Goal: Task Accomplishment & Management: Use online tool/utility

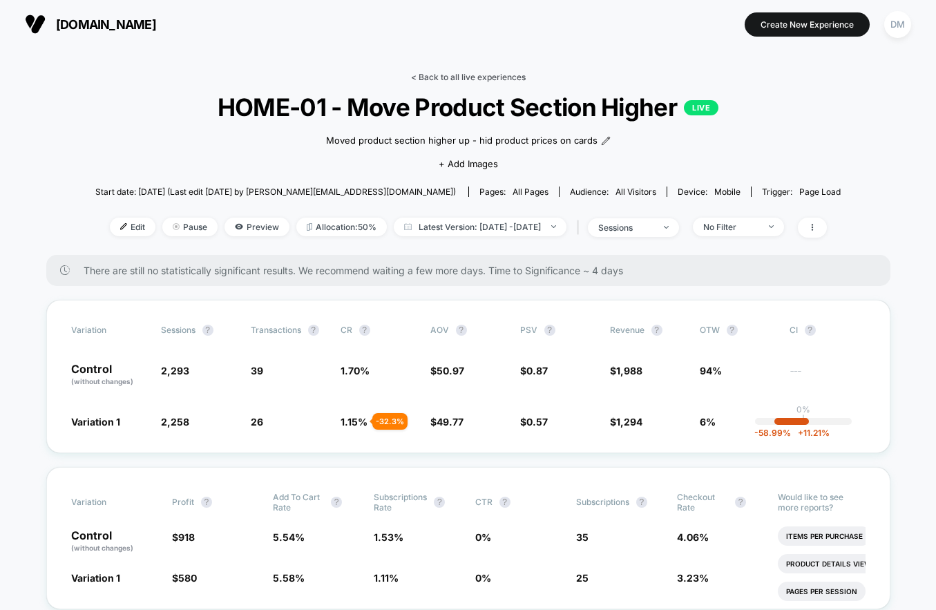
click at [438, 77] on link "< Back to all live experiences" at bounding box center [468, 77] width 115 height 10
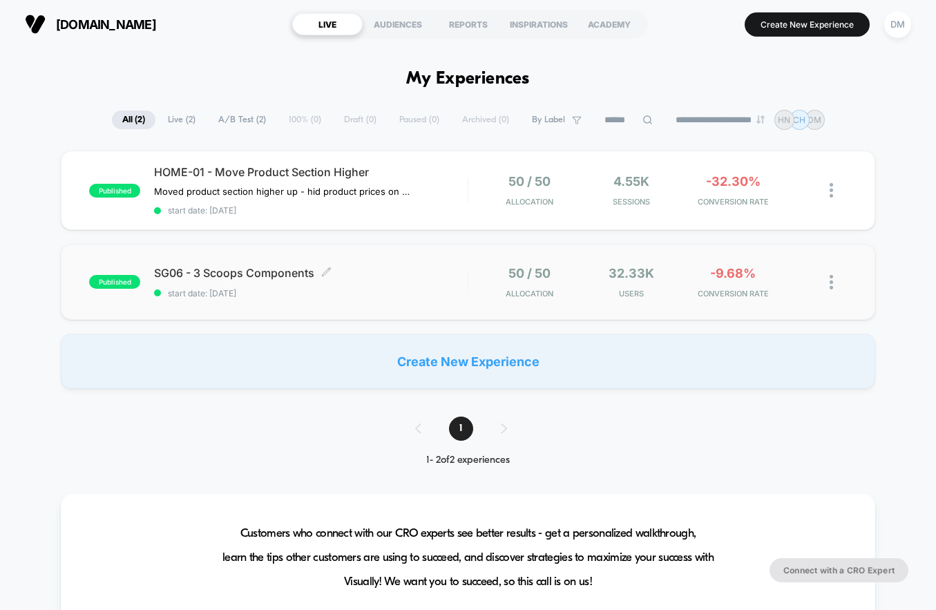
click at [432, 270] on span "SG06 - 3 Scoops Components Click to edit experience details" at bounding box center [311, 273] width 314 height 14
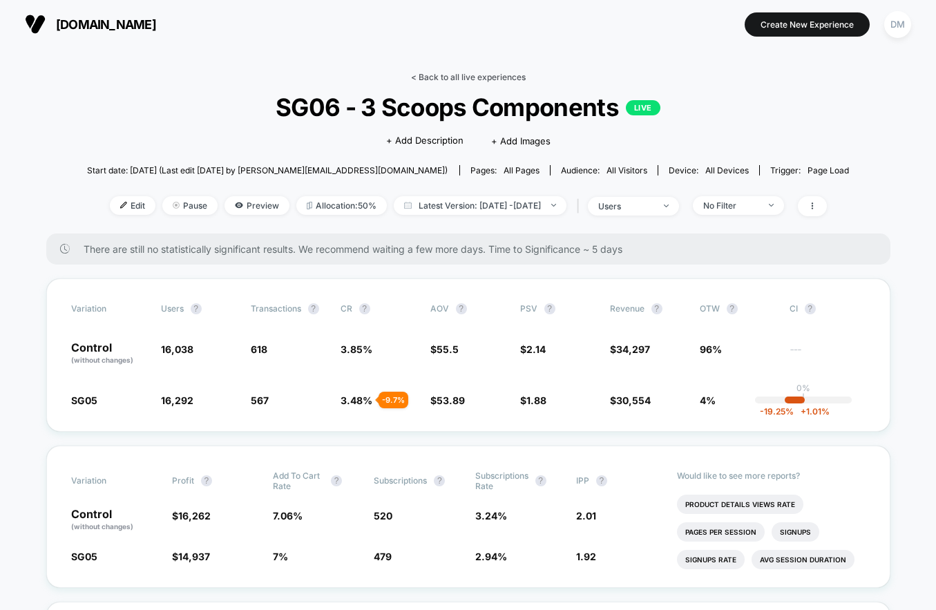
click at [437, 74] on link "< Back to all live experiences" at bounding box center [468, 77] width 115 height 10
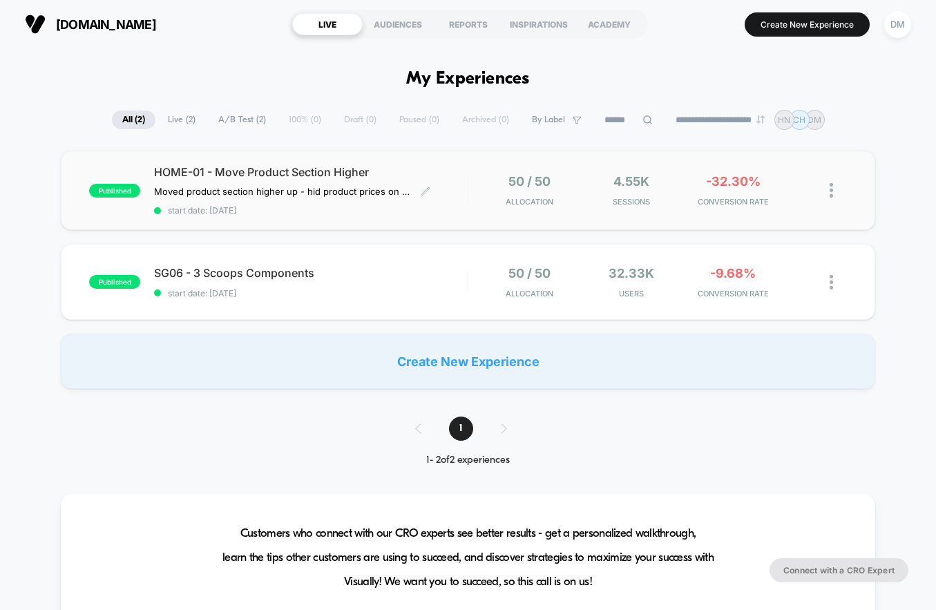
click at [446, 210] on span "start date: [DATE]" at bounding box center [311, 210] width 314 height 10
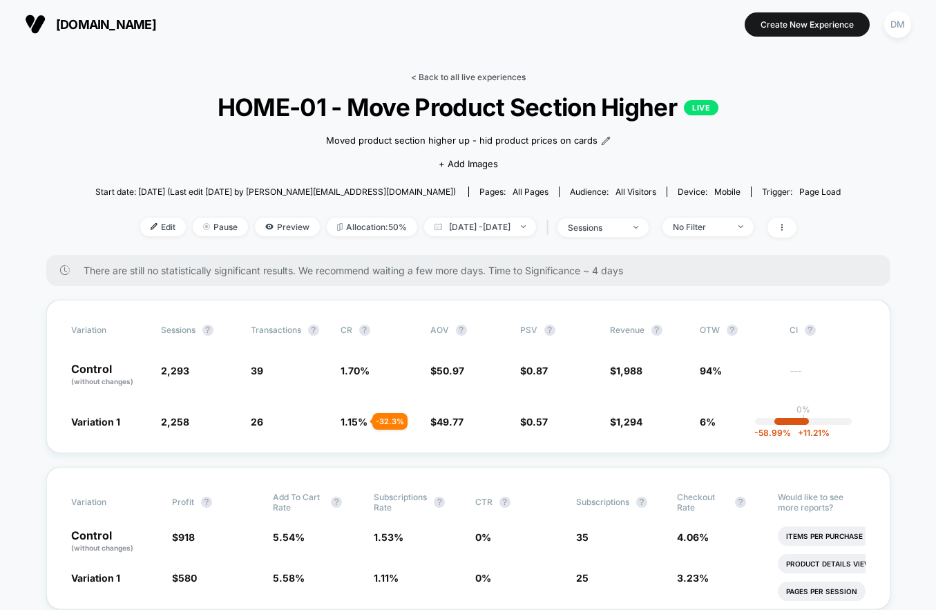
click at [448, 74] on link "< Back to all live experiences" at bounding box center [468, 77] width 115 height 10
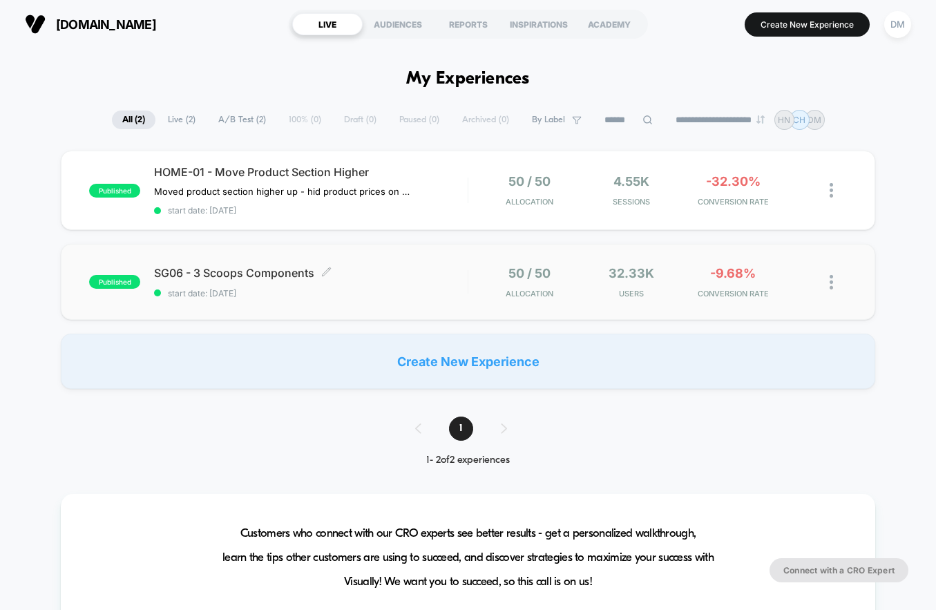
click at [453, 266] on span "SG06 - 3 Scoops Components Click to edit experience details" at bounding box center [311, 273] width 314 height 14
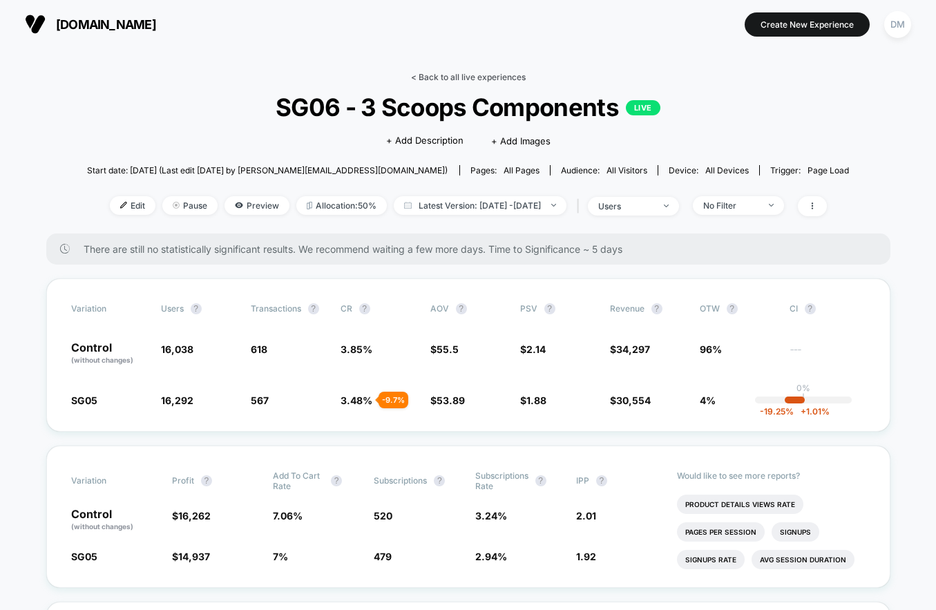
click at [432, 78] on link "< Back to all live experiences" at bounding box center [468, 77] width 115 height 10
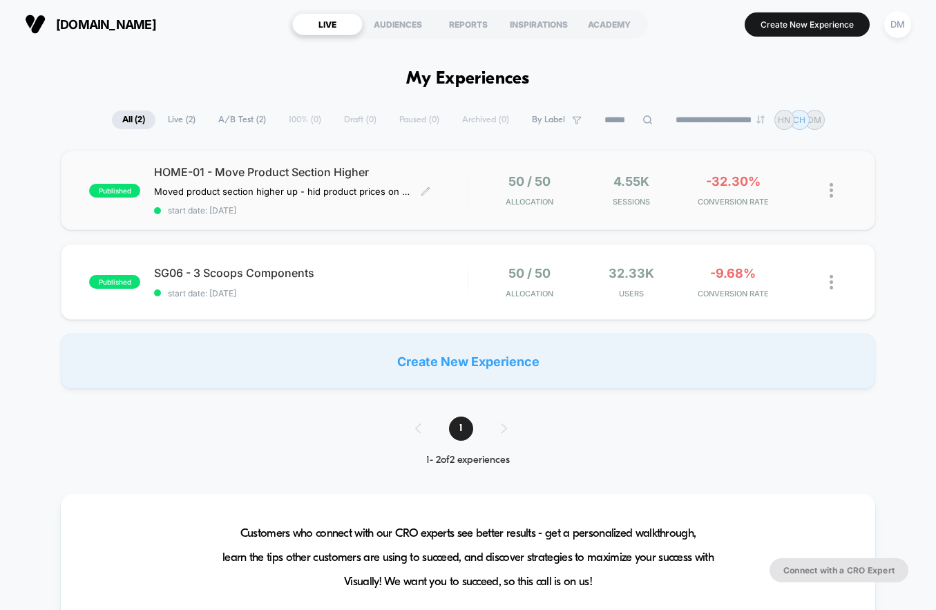
click at [453, 167] on span "HOME-01 - Move Product Section Higher" at bounding box center [311, 172] width 314 height 14
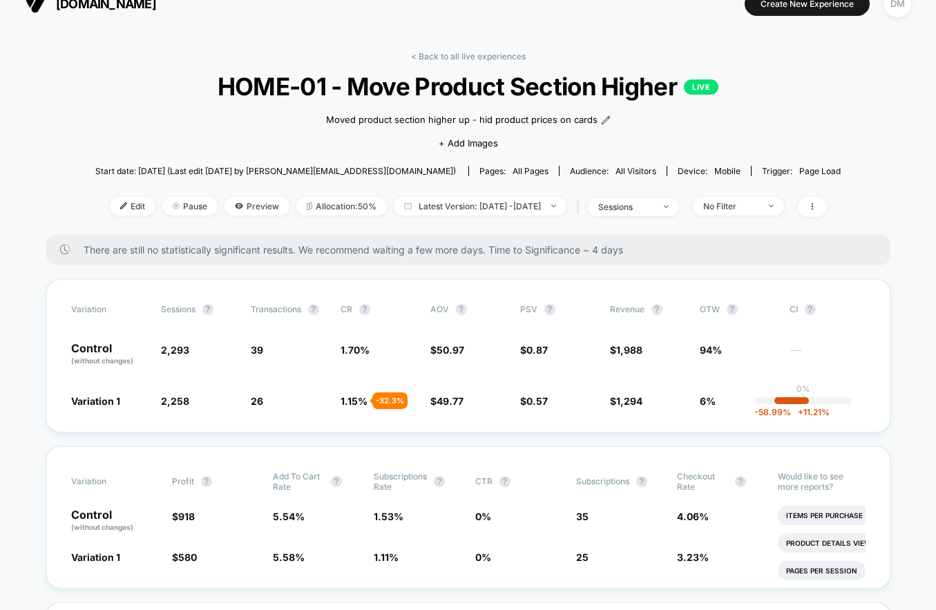
scroll to position [13, 0]
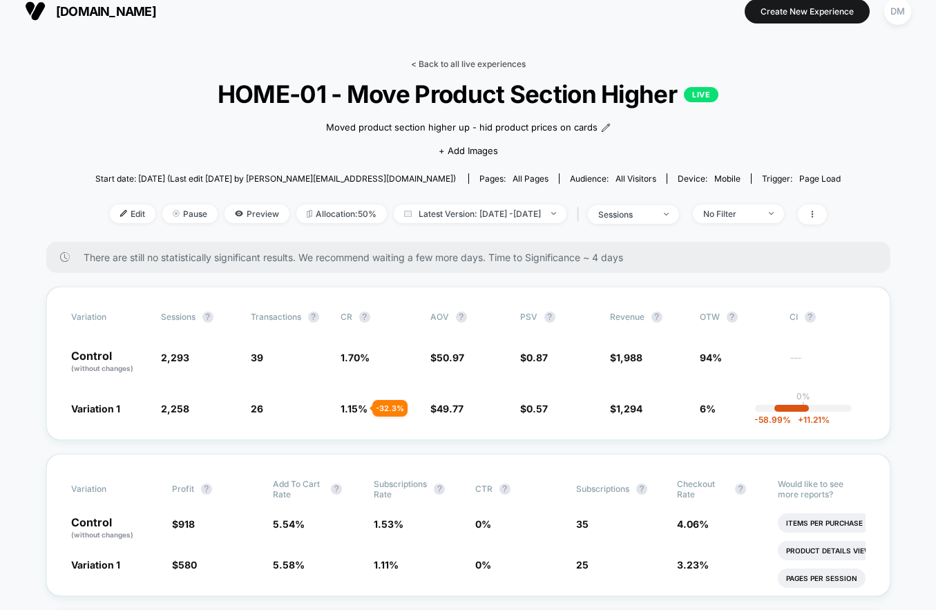
click at [450, 61] on link "< Back to all live experiences" at bounding box center [468, 64] width 115 height 10
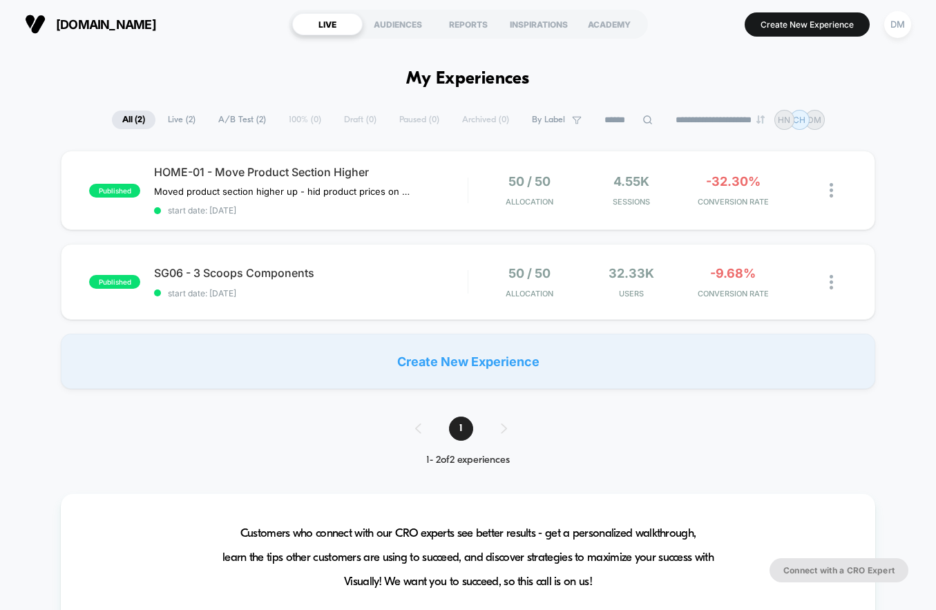
click at [467, 173] on div "published HOME-01 - Move Product Section Higher Moved product section higher up…" at bounding box center [468, 190] width 815 height 79
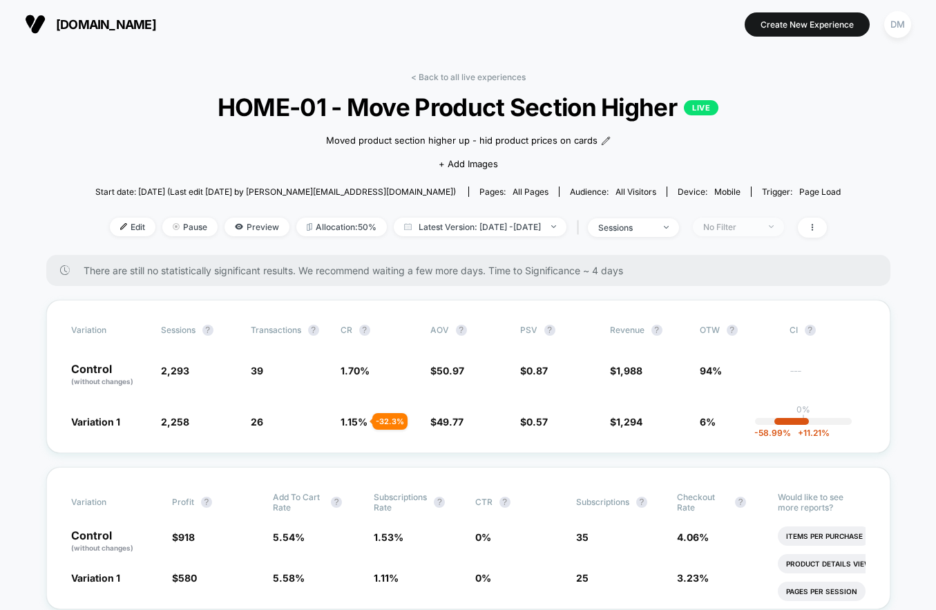
click at [784, 232] on span "No Filter" at bounding box center [738, 227] width 91 height 19
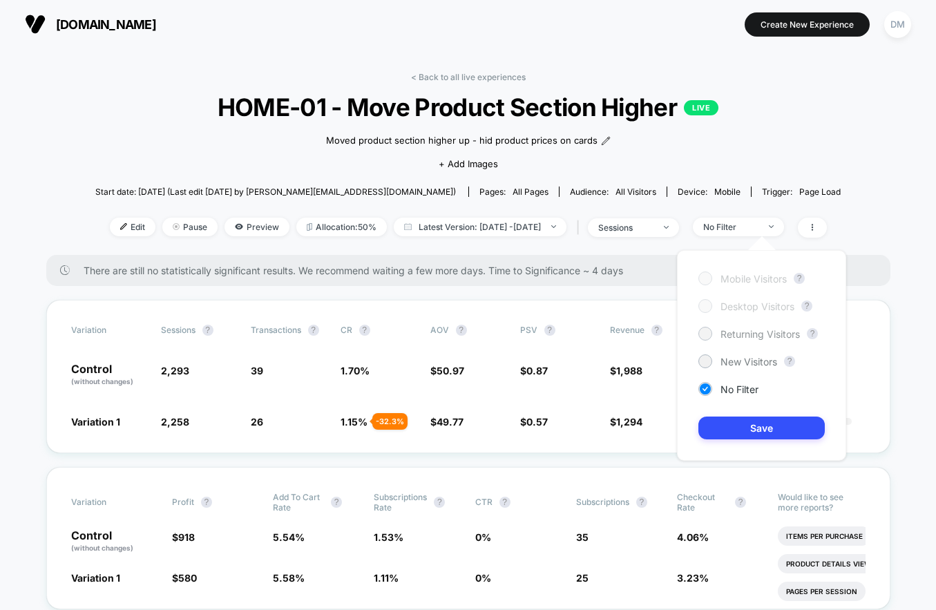
click at [781, 332] on span "Returning Visitors" at bounding box center [760, 334] width 79 height 12
click at [767, 421] on button "Save" at bounding box center [762, 428] width 126 height 23
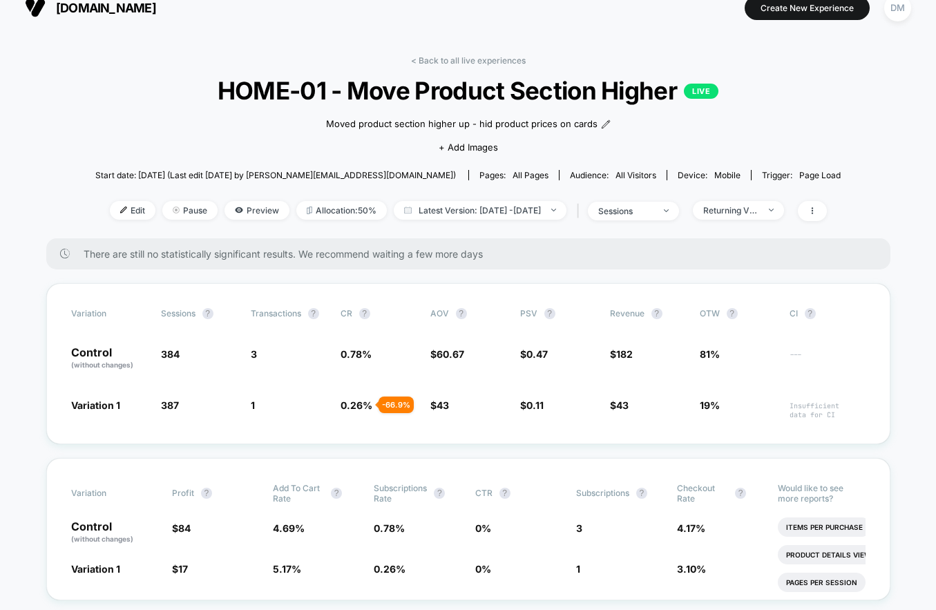
scroll to position [20, 0]
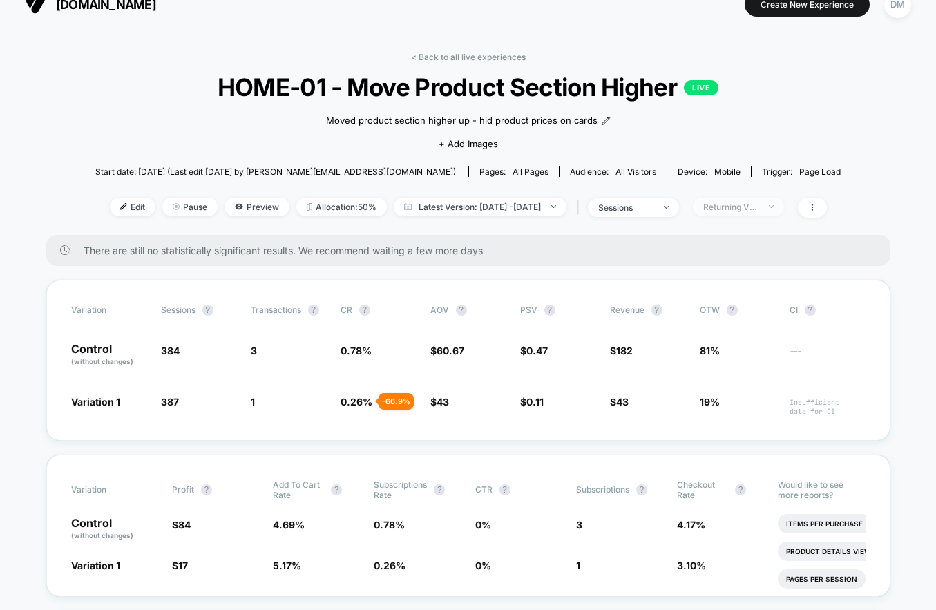
click at [755, 204] on div "Returning Visitors" at bounding box center [730, 207] width 55 height 10
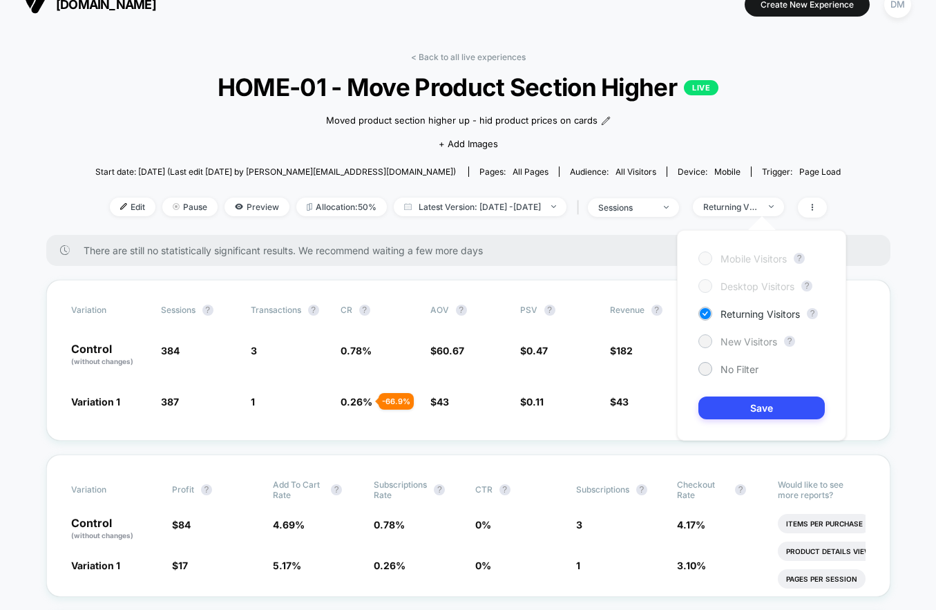
click at [742, 341] on span "New Visitors" at bounding box center [749, 342] width 57 height 12
click at [750, 403] on button "Save" at bounding box center [762, 408] width 126 height 23
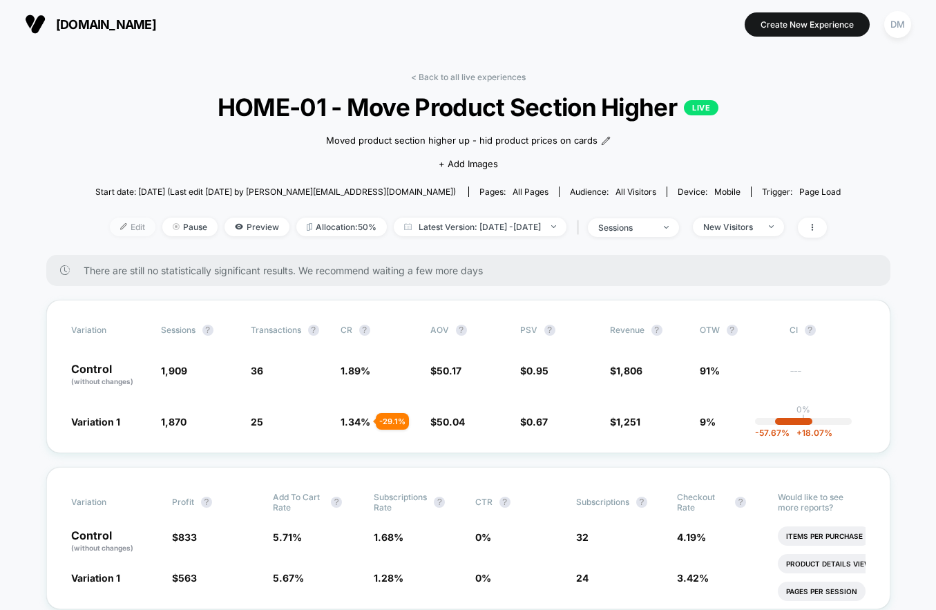
click at [117, 232] on span "Edit" at bounding box center [133, 227] width 46 height 19
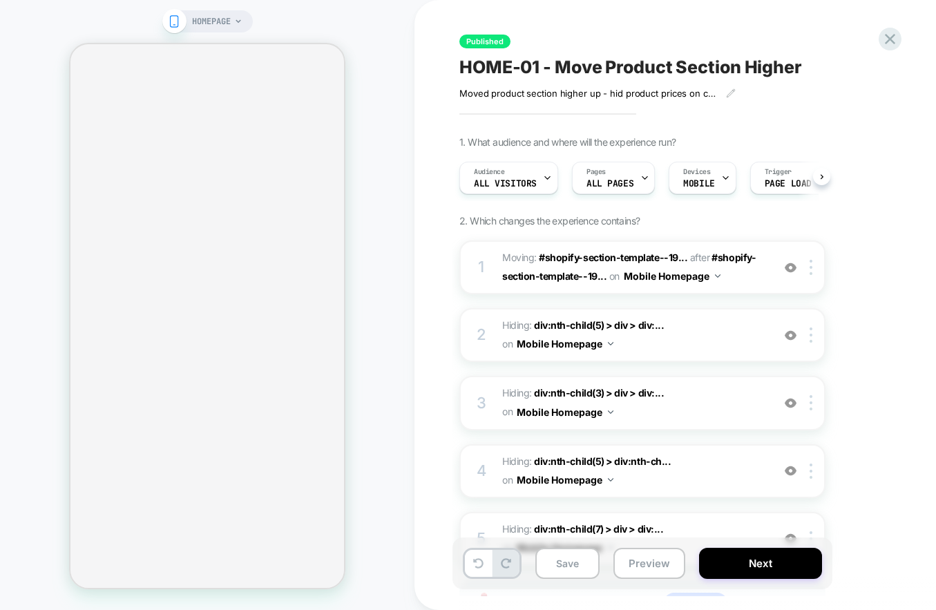
scroll to position [0, 1]
click at [761, 561] on button "Next" at bounding box center [760, 563] width 123 height 31
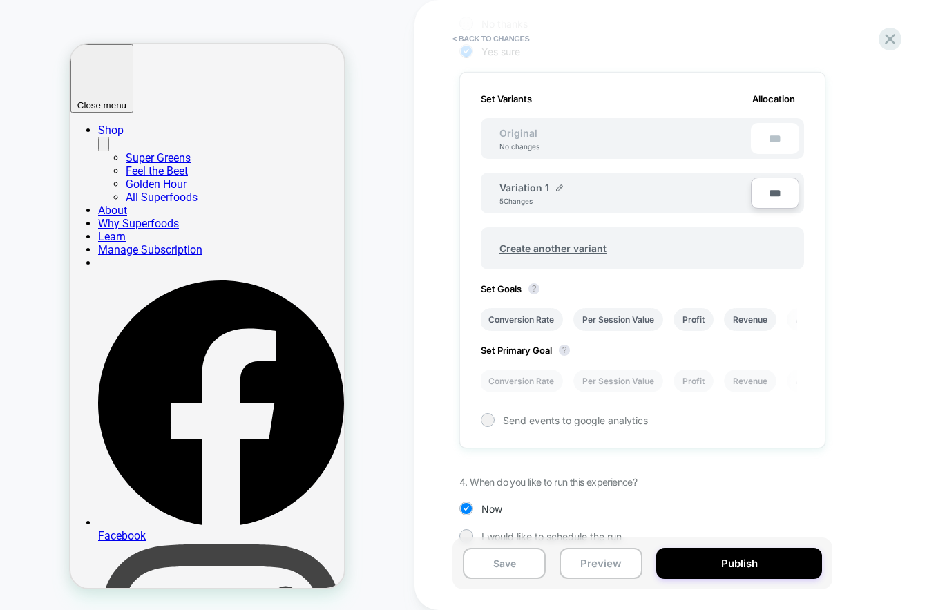
scroll to position [0, 0]
click at [615, 422] on span "Send events to google analytics" at bounding box center [575, 421] width 145 height 12
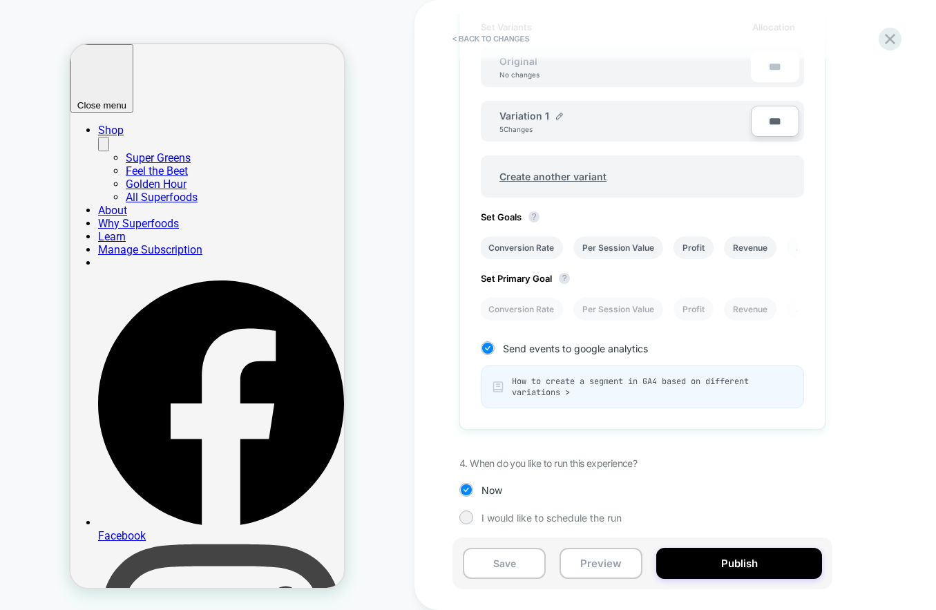
scroll to position [460, 0]
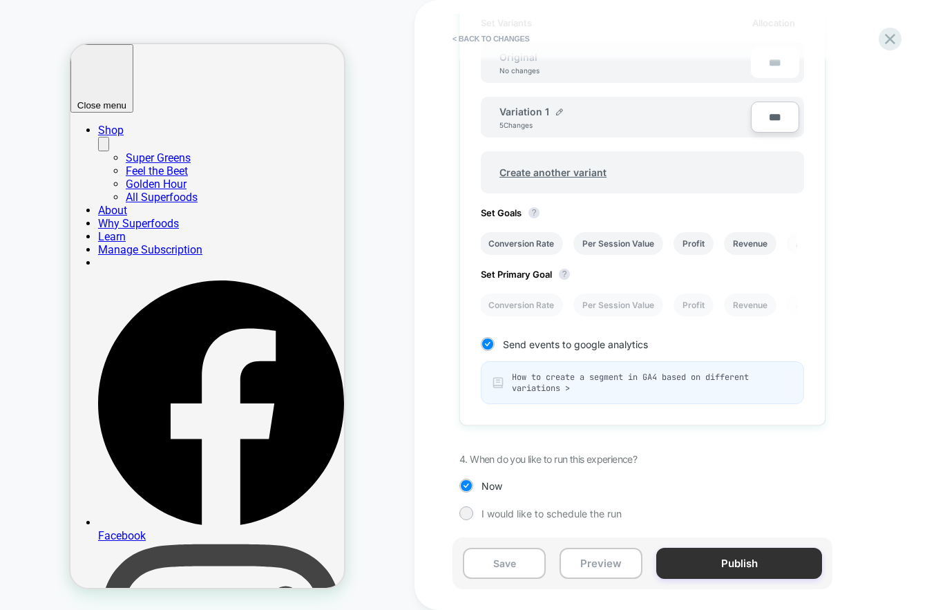
click at [720, 560] on button "Publish" at bounding box center [739, 563] width 166 height 31
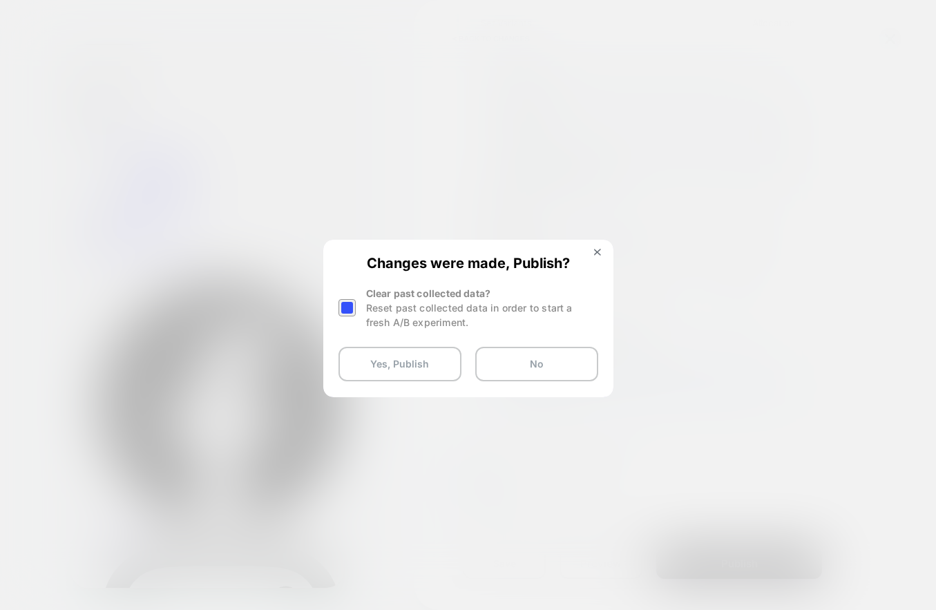
click at [346, 307] on div at bounding box center [347, 307] width 17 height 17
click at [409, 361] on button "Yes, Publish" at bounding box center [400, 364] width 123 height 35
